Goal: Transaction & Acquisition: Purchase product/service

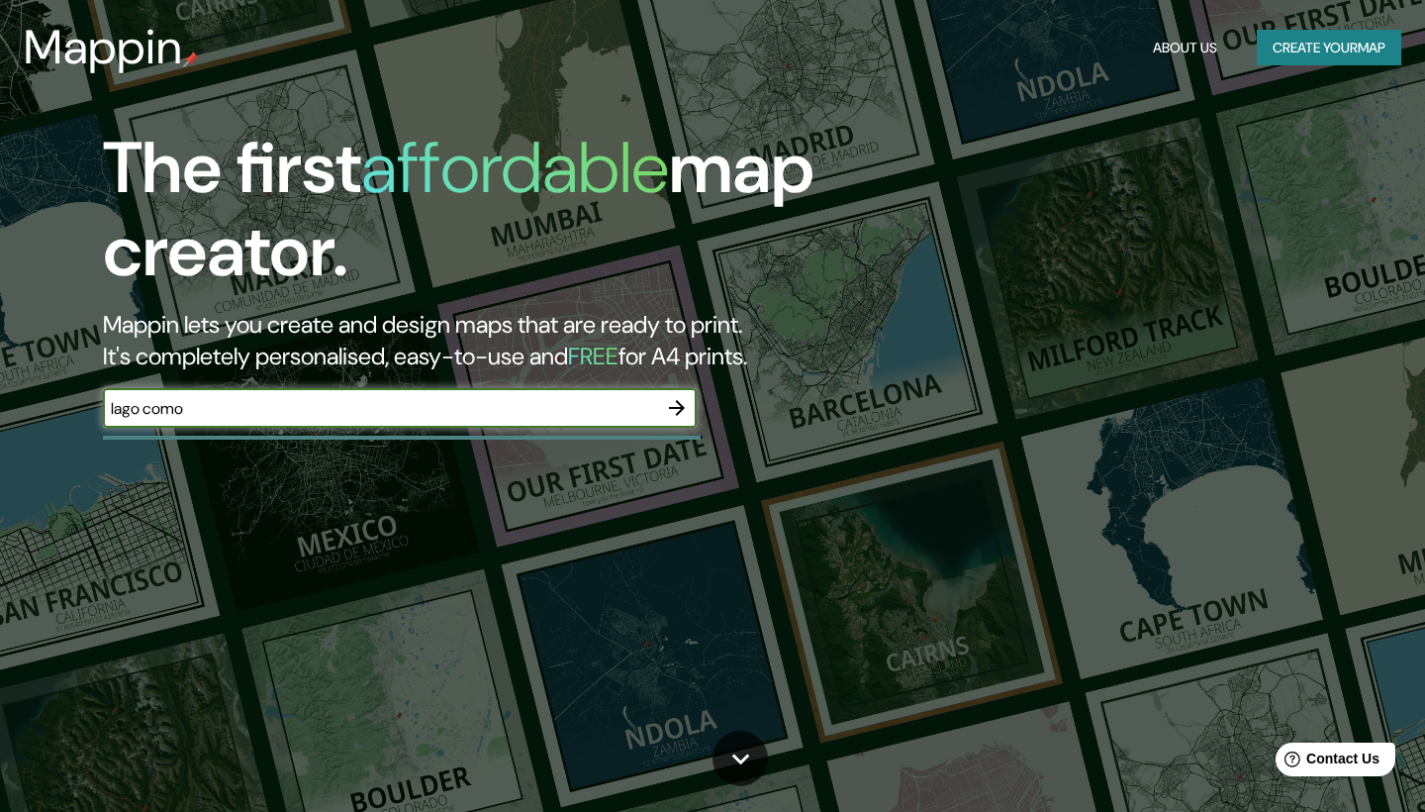
type input "lago como"
click at [672, 411] on icon "button" at bounding box center [677, 408] width 24 height 24
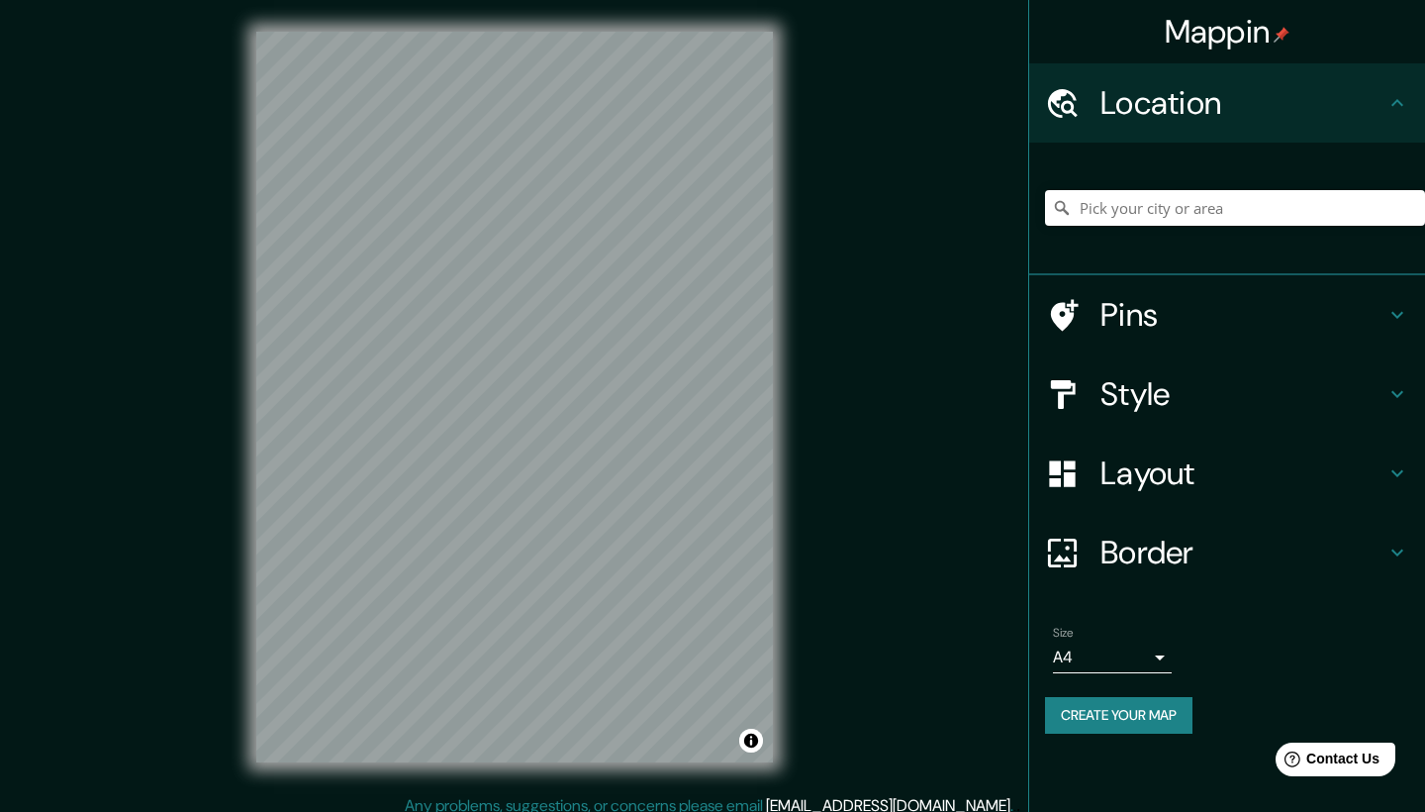
click at [345, 0] on html "Mappin Location Pins Style Layout Border Choose a border. Hint : you can make l…" at bounding box center [712, 406] width 1425 height 812
click at [596, 811] on div "Mappin Location Pins Style Layout Border Choose a border. Hint : you can make l…" at bounding box center [712, 413] width 1425 height 826
click at [498, 811] on div "Mappin Location Pins Style Layout Border Choose a border. Hint : you can make l…" at bounding box center [712, 413] width 1425 height 826
click at [630, 353] on div at bounding box center [632, 356] width 16 height 16
click at [634, 288] on div at bounding box center [633, 286] width 16 height 16
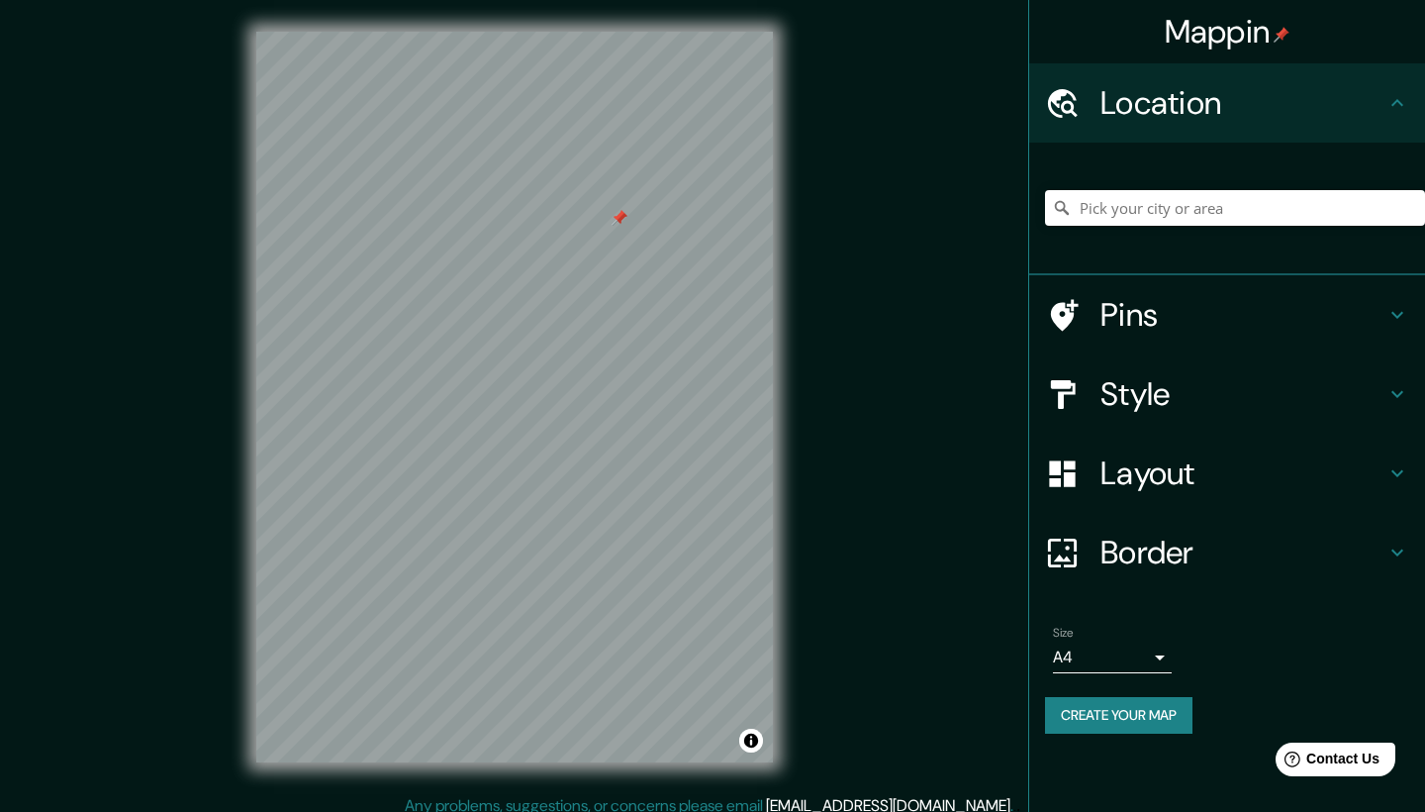
click at [624, 219] on div at bounding box center [620, 218] width 16 height 16
click at [619, 223] on div at bounding box center [620, 218] width 16 height 16
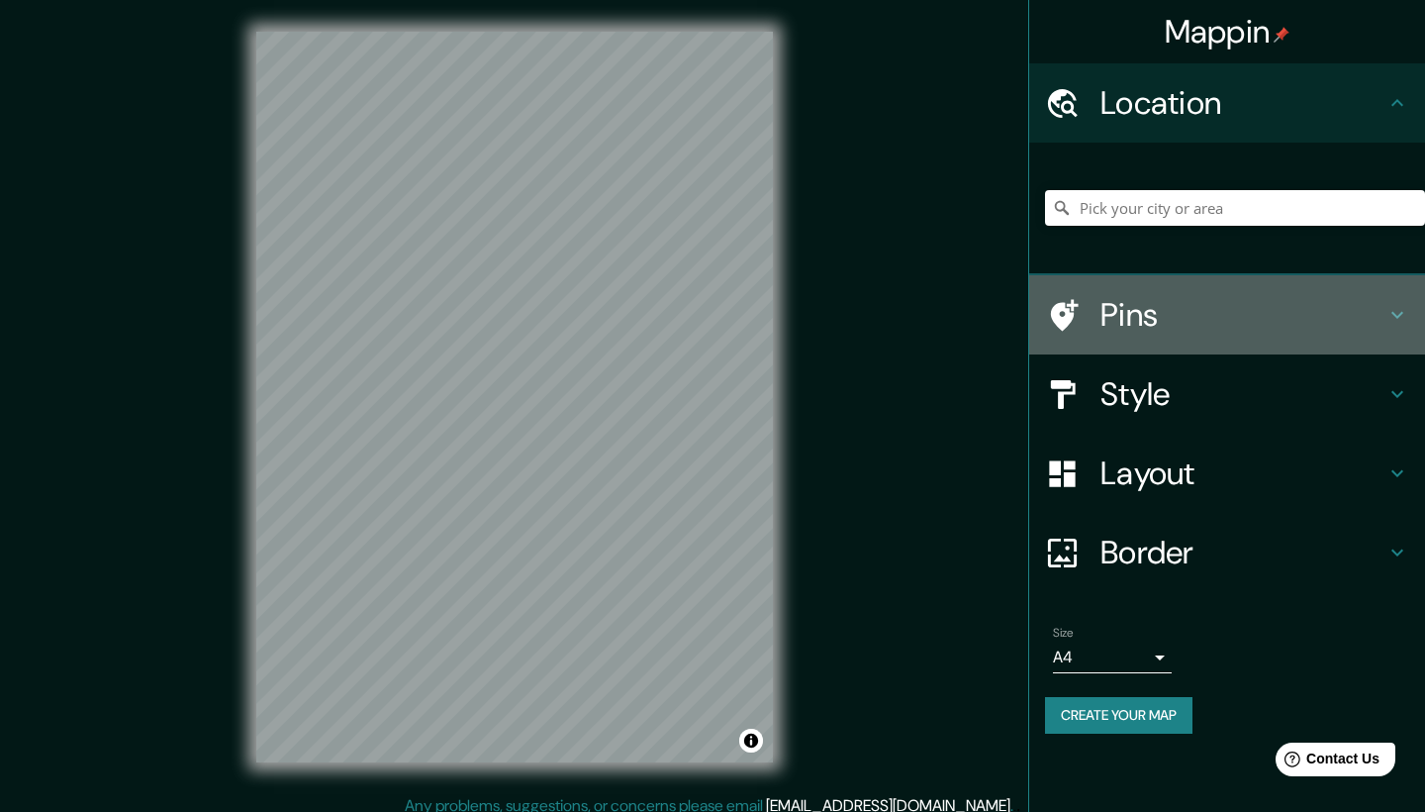
click at [1281, 309] on h4 "Pins" at bounding box center [1243, 315] width 285 height 40
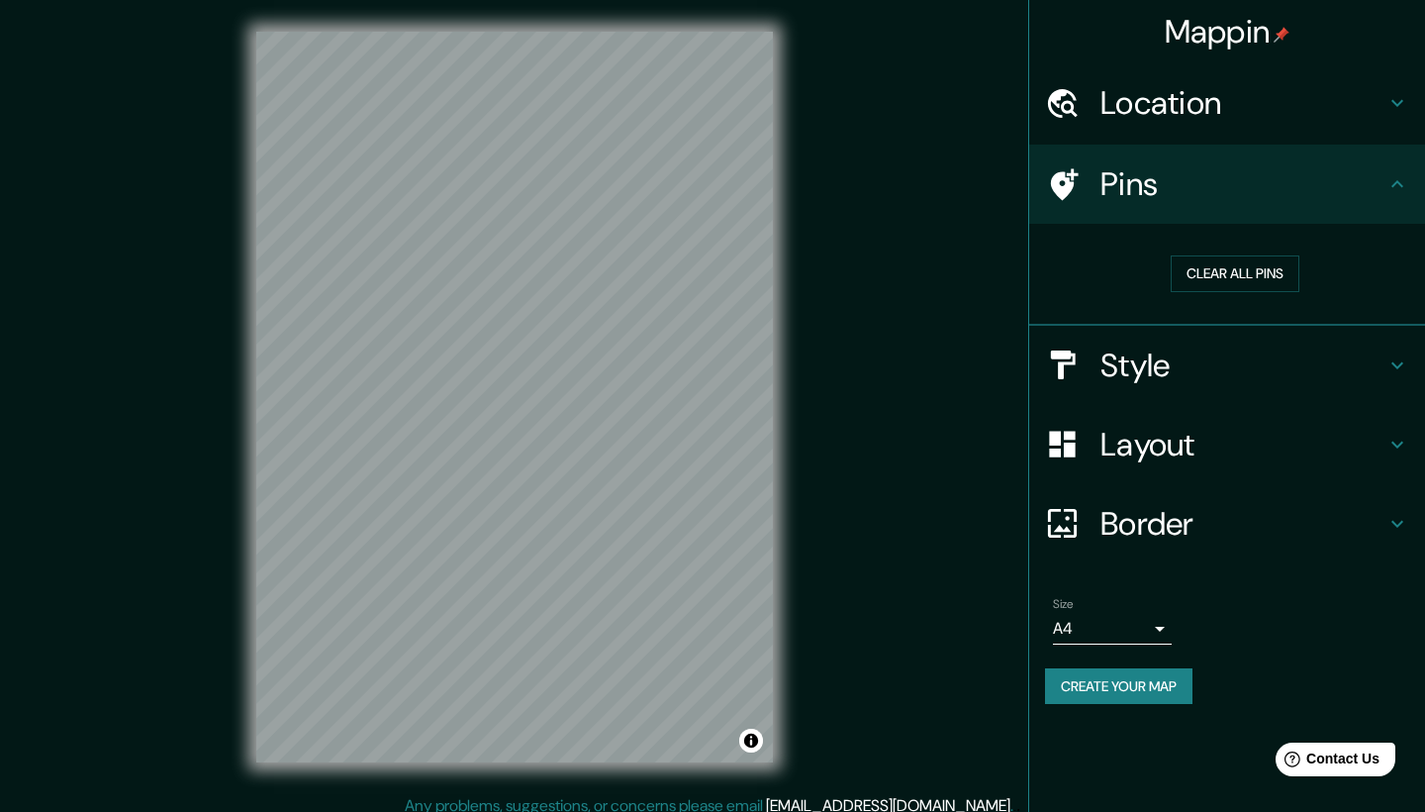
click at [1374, 357] on h4 "Style" at bounding box center [1243, 365] width 285 height 40
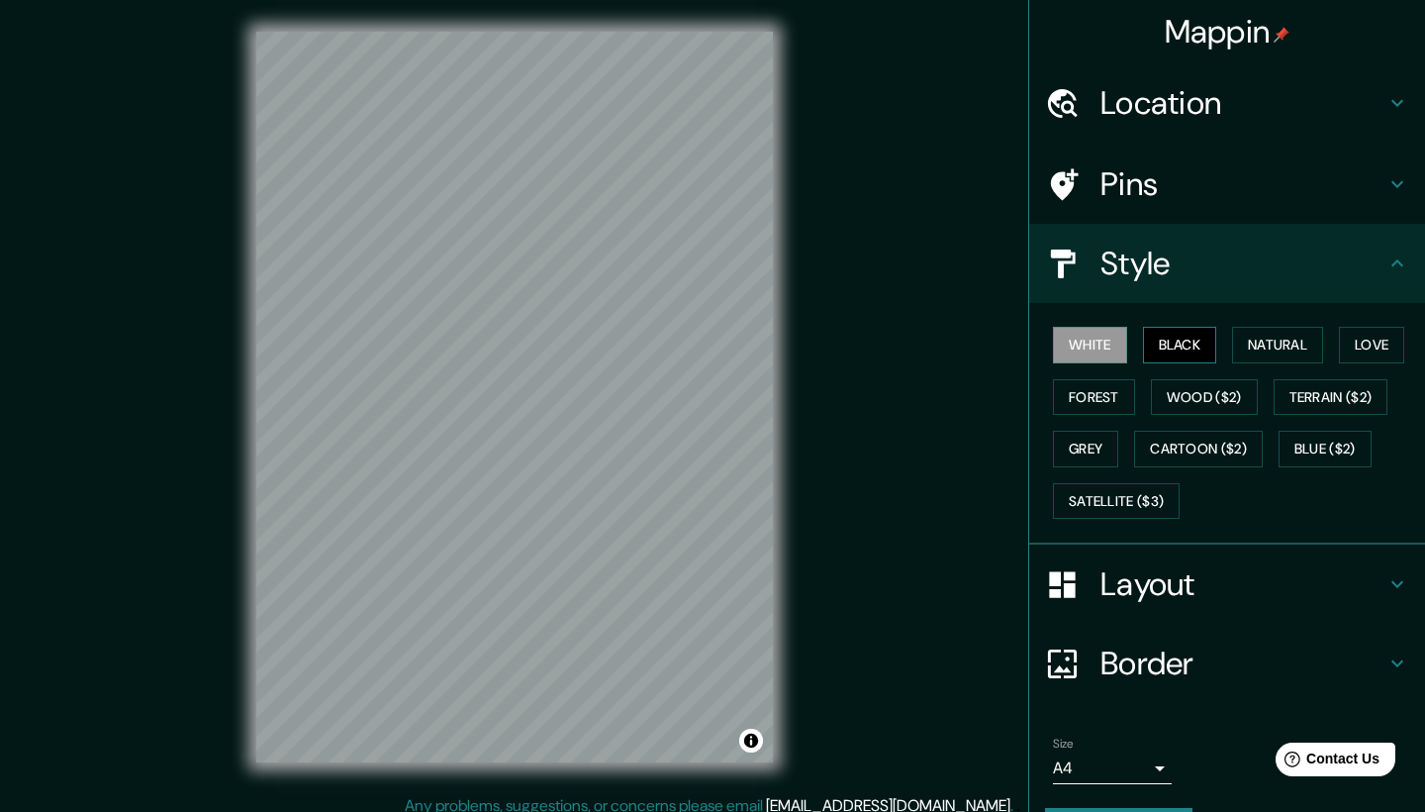
click at [1174, 348] on button "Black" at bounding box center [1180, 345] width 74 height 37
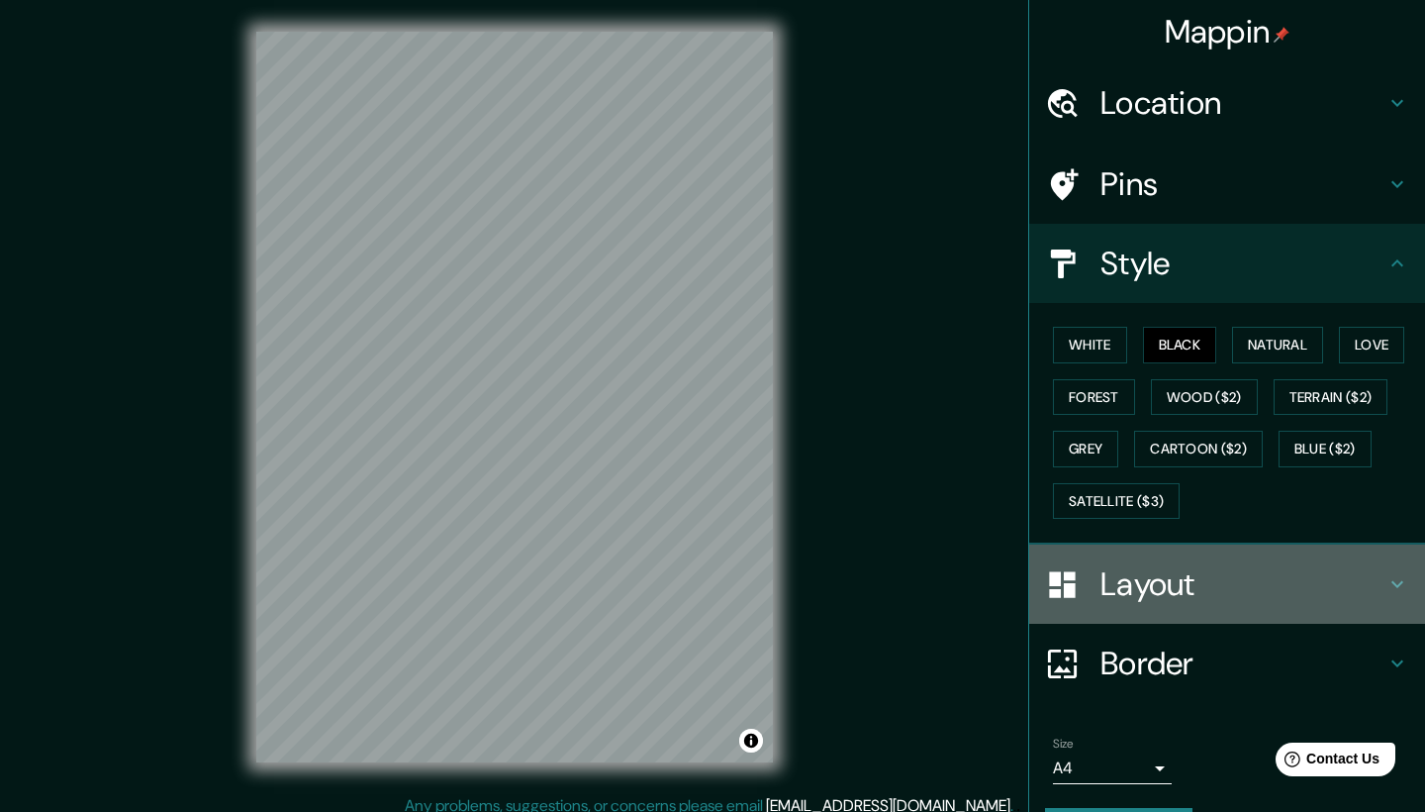
click at [1293, 572] on h4 "Layout" at bounding box center [1243, 584] width 285 height 40
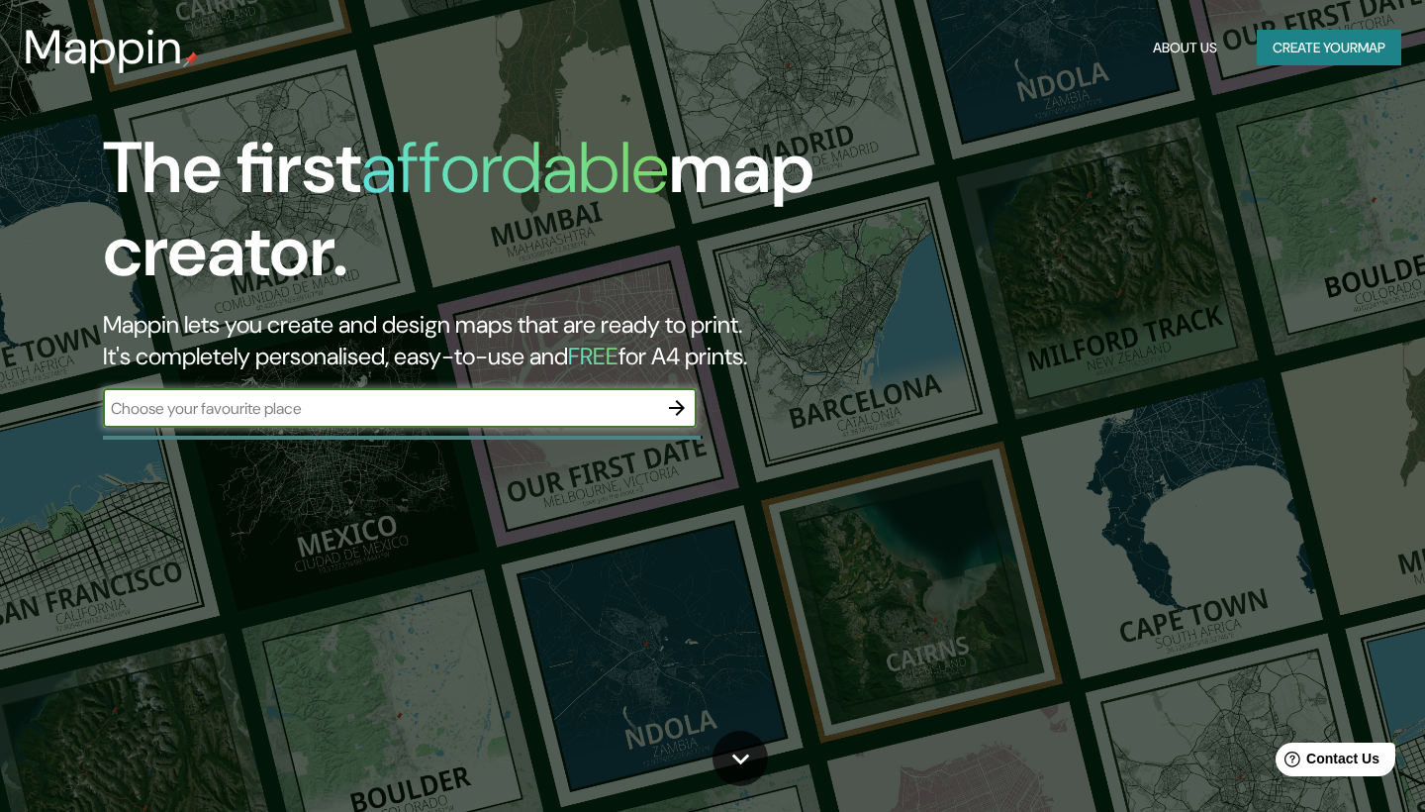
click at [358, 406] on input "text" at bounding box center [380, 408] width 554 height 23
type input "lago como [GEOGRAPHIC_DATA]"
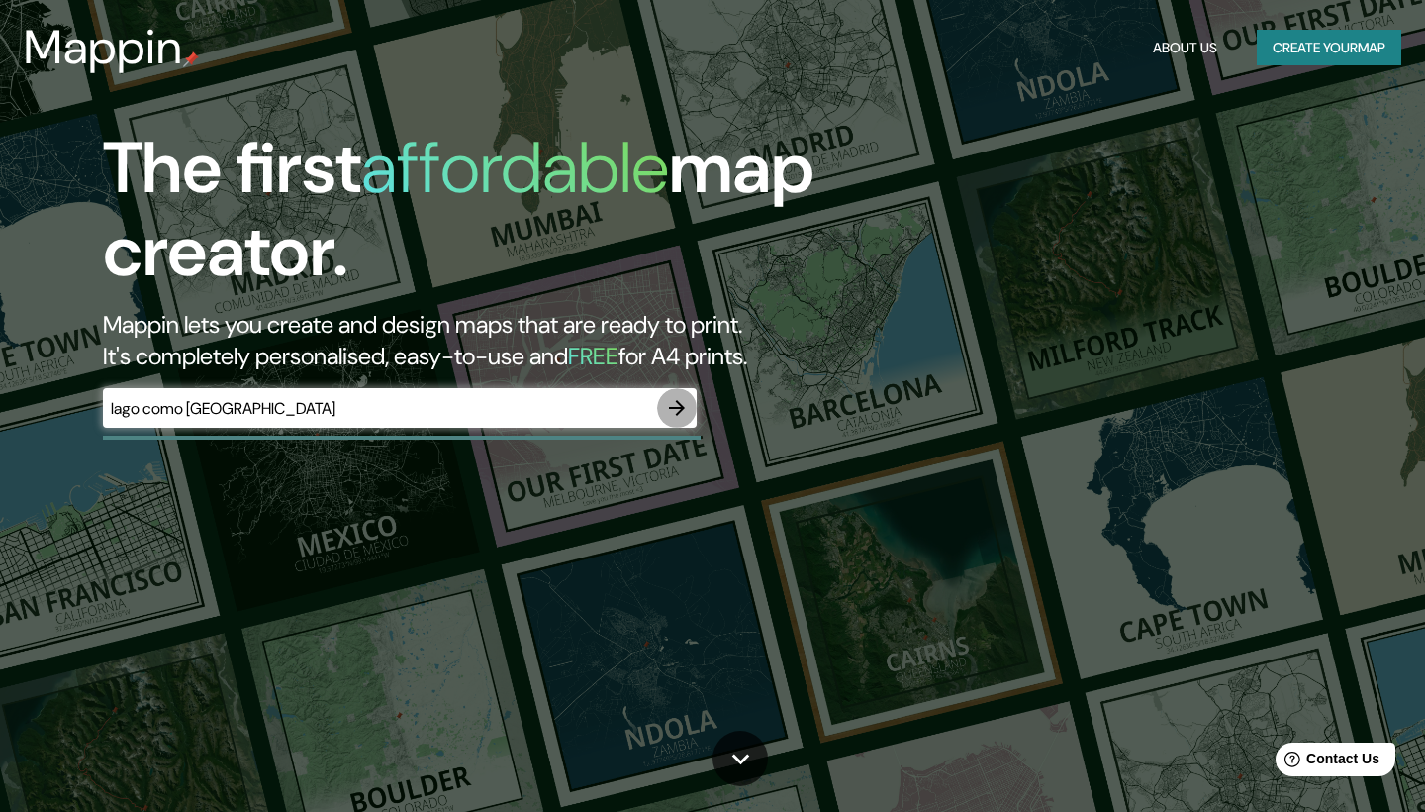
click at [672, 403] on icon "button" at bounding box center [677, 408] width 24 height 24
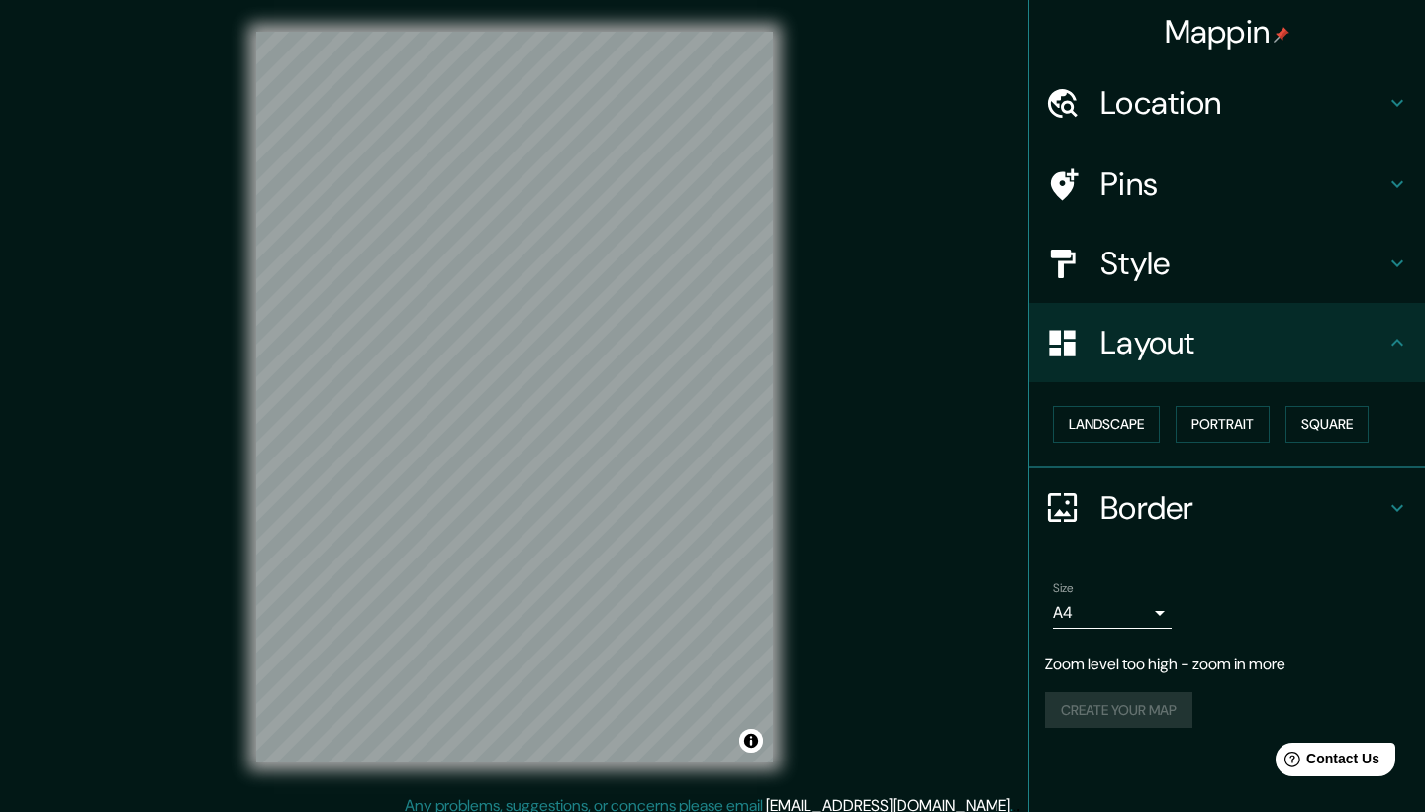
click at [489, 3] on div "© Mapbox © OpenStreetMap Improve this map" at bounding box center [515, 397] width 580 height 794
